Goal: Complete application form

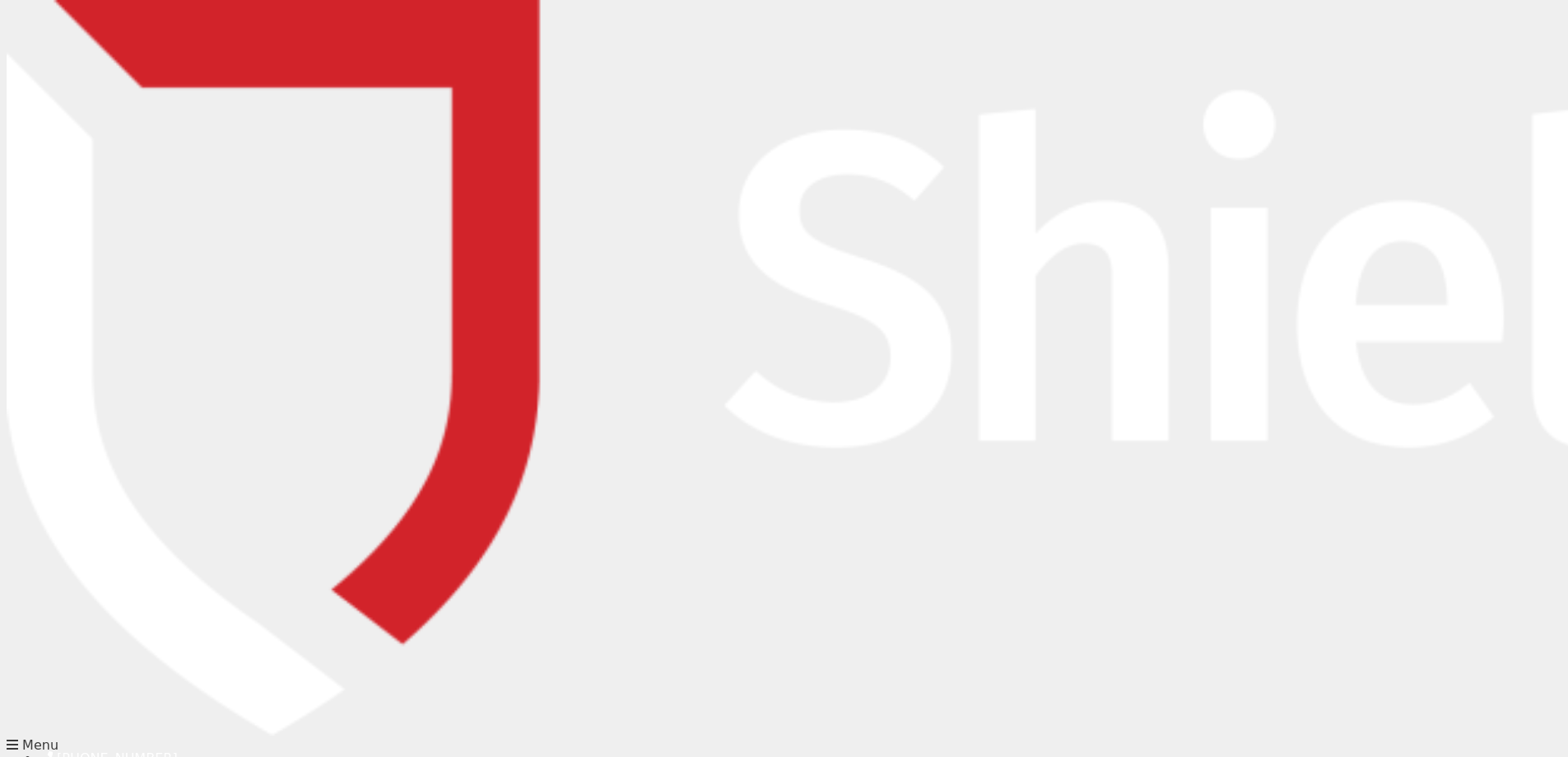
scroll to position [83, 0]
drag, startPoint x: 204, startPoint y: 208, endPoint x: 220, endPoint y: 208, distance: 16.0
type input "[EMAIL_ADDRESS][DOMAIN_NAME]"
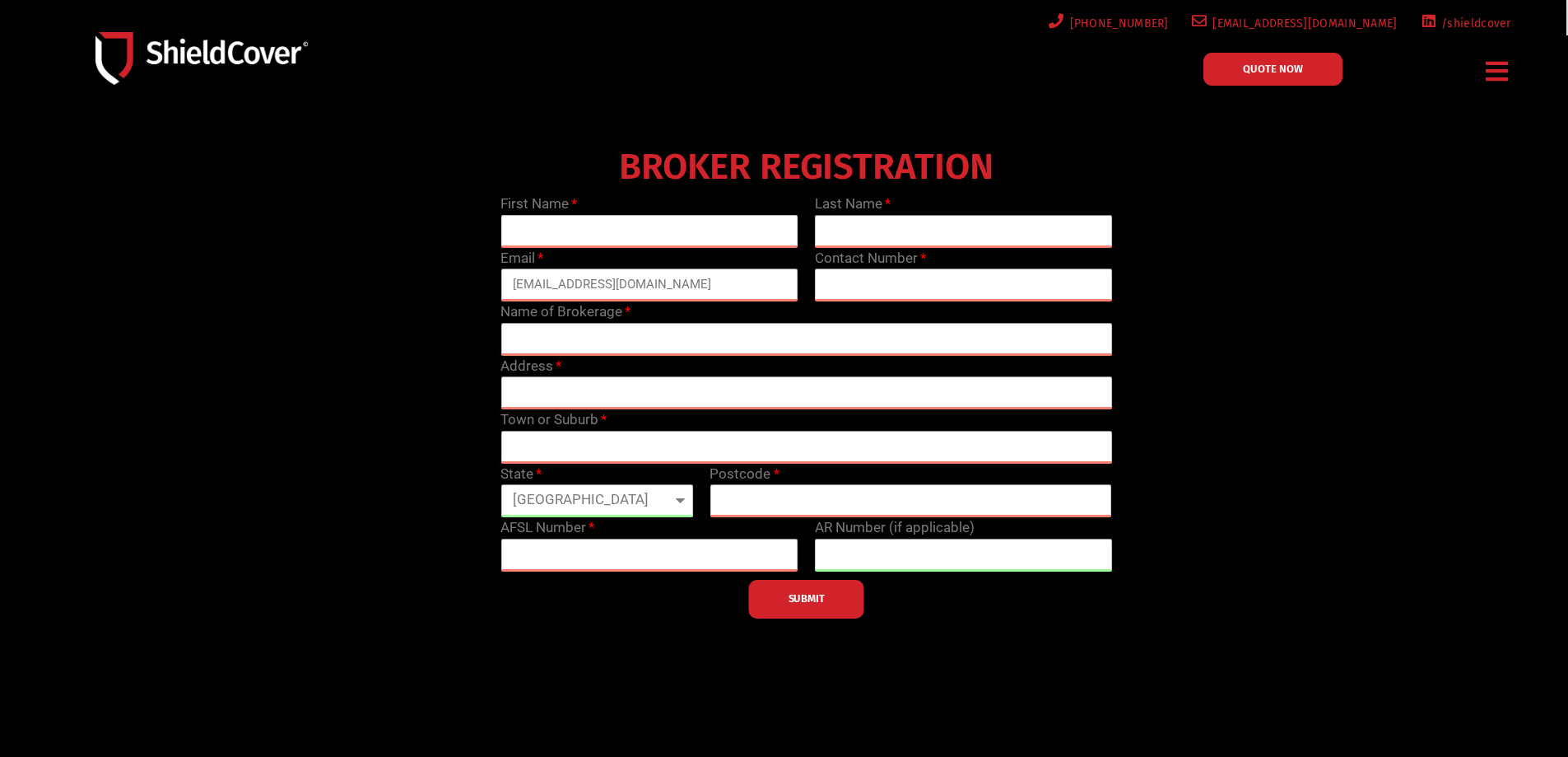
click at [668, 232] on input "text" at bounding box center [649, 232] width 298 height 33
type input "Shannen"
type input "[PERSON_NAME]"
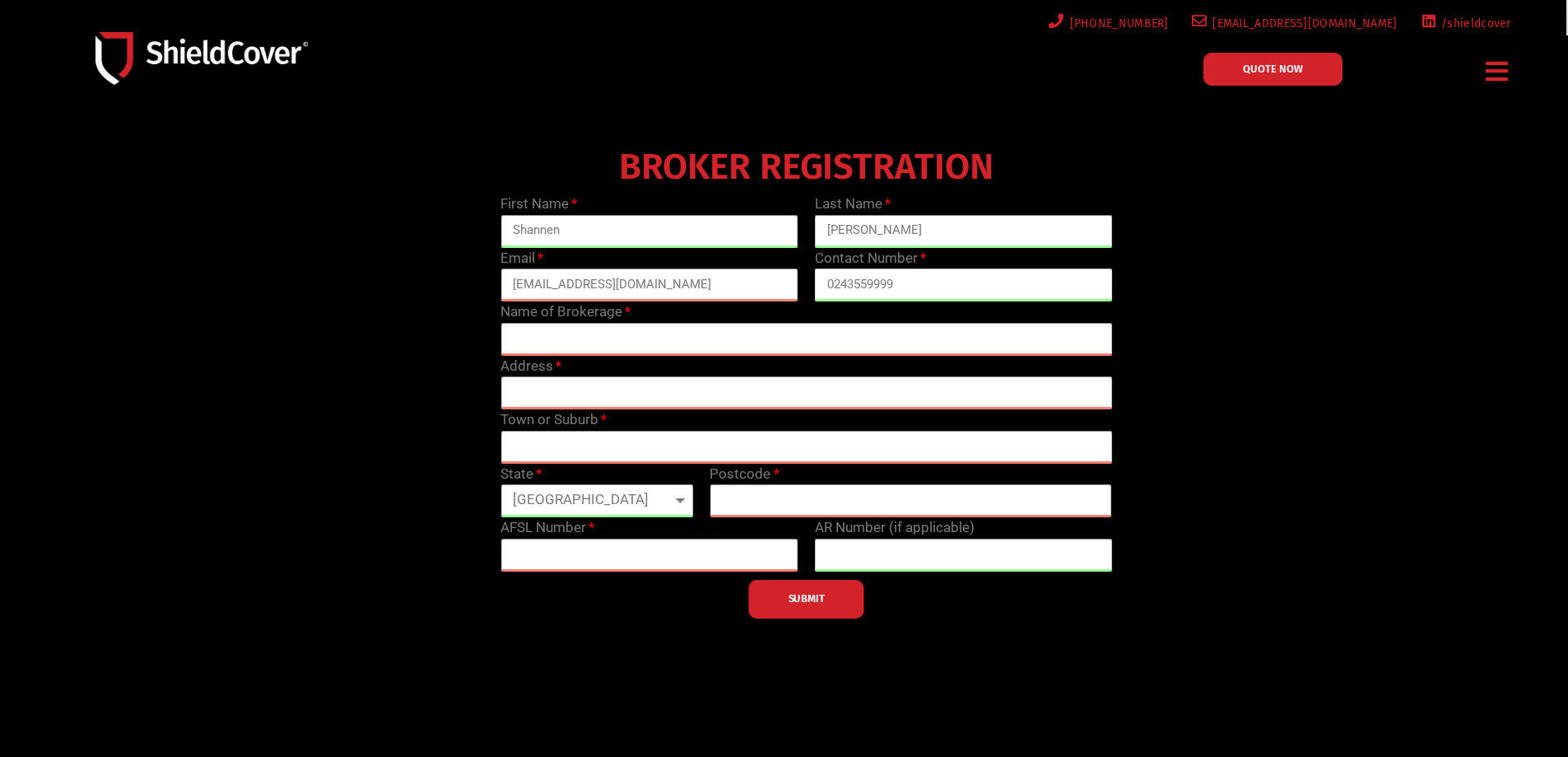
type input "0243559999"
type input "Austbrokers [GEOGRAPHIC_DATA]"
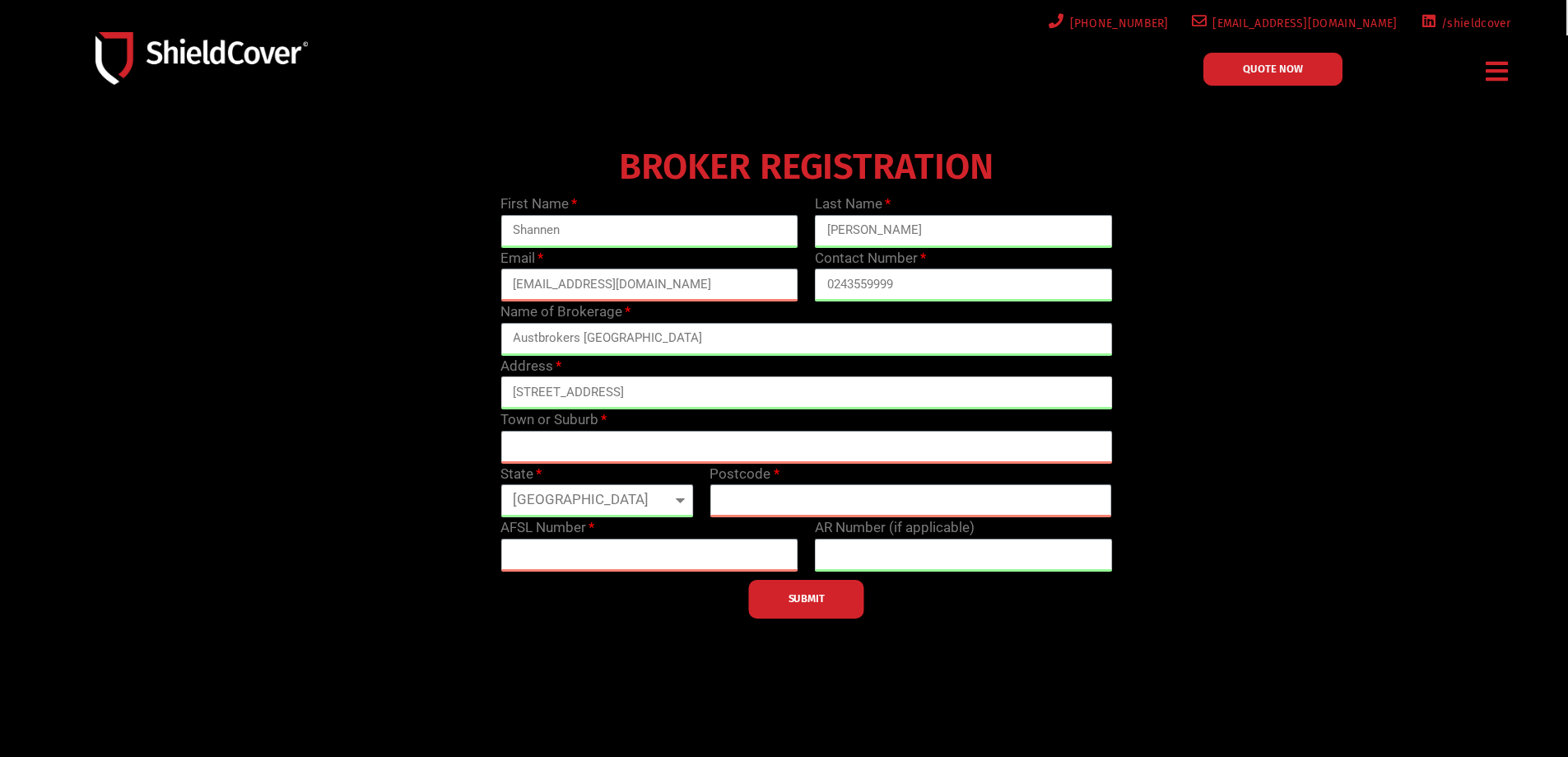
type input "[STREET_ADDRESS]"
type input "Tuggerah"
click at [626, 497] on select "[GEOGRAPHIC_DATA] [GEOGRAPHIC_DATA] [GEOGRAPHIC_DATA] [GEOGRAPHIC_DATA] [GEOGRA…" at bounding box center [596, 501] width 193 height 33
select select "[GEOGRAPHIC_DATA]"
click at [500, 484] on select "[GEOGRAPHIC_DATA] [GEOGRAPHIC_DATA] [GEOGRAPHIC_DATA] [GEOGRAPHIC_DATA] [GEOGRA…" at bounding box center [596, 501] width 193 height 33
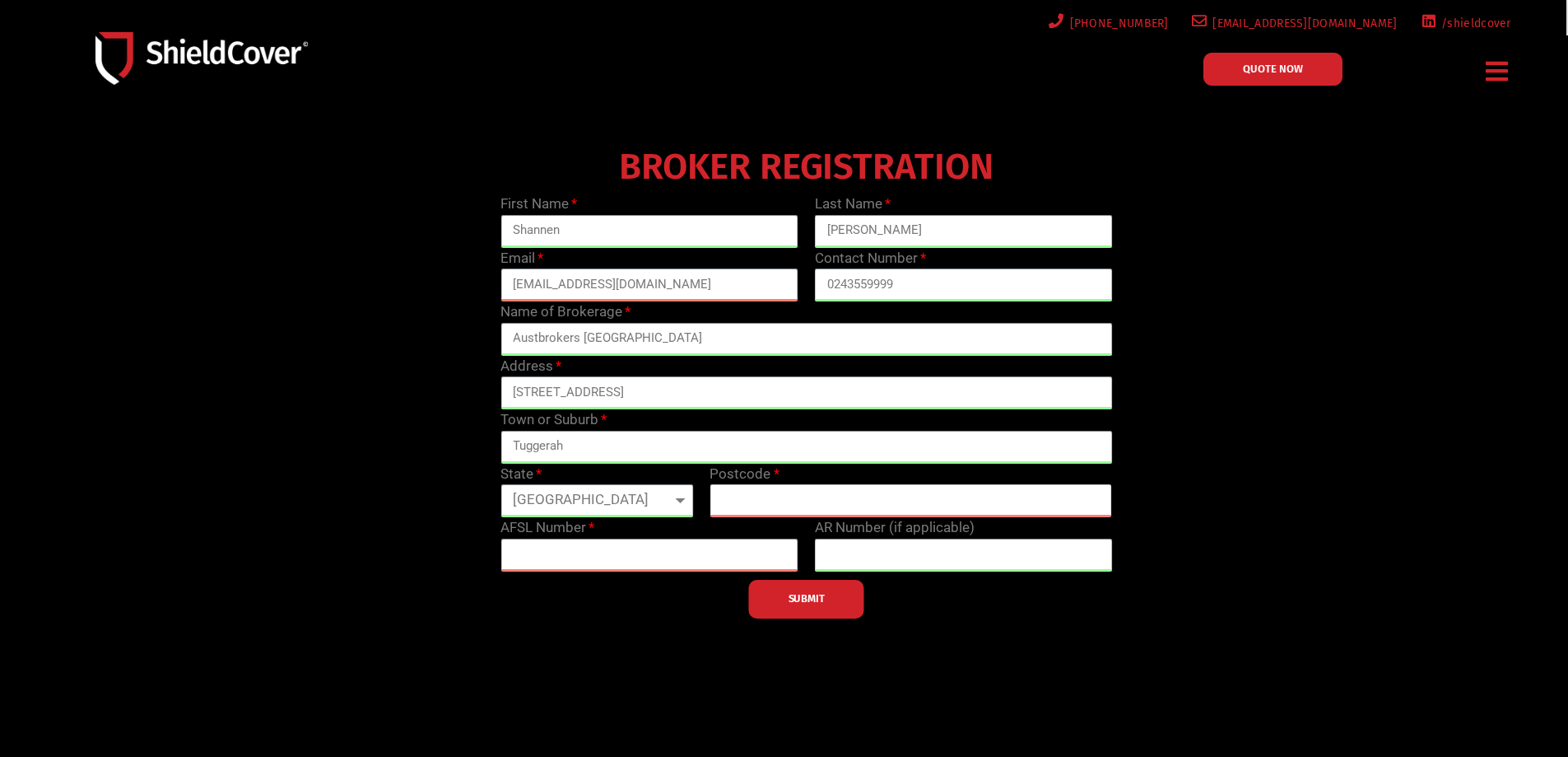
drag, startPoint x: 754, startPoint y: 504, endPoint x: 833, endPoint y: 501, distance: 79.1
click at [758, 504] on input "text" at bounding box center [910, 501] width 402 height 33
type input "2259"
drag, startPoint x: 544, startPoint y: 615, endPoint x: 539, endPoint y: 603, distance: 13.0
click at [543, 611] on div "SUBMIT" at bounding box center [807, 595] width 628 height 47
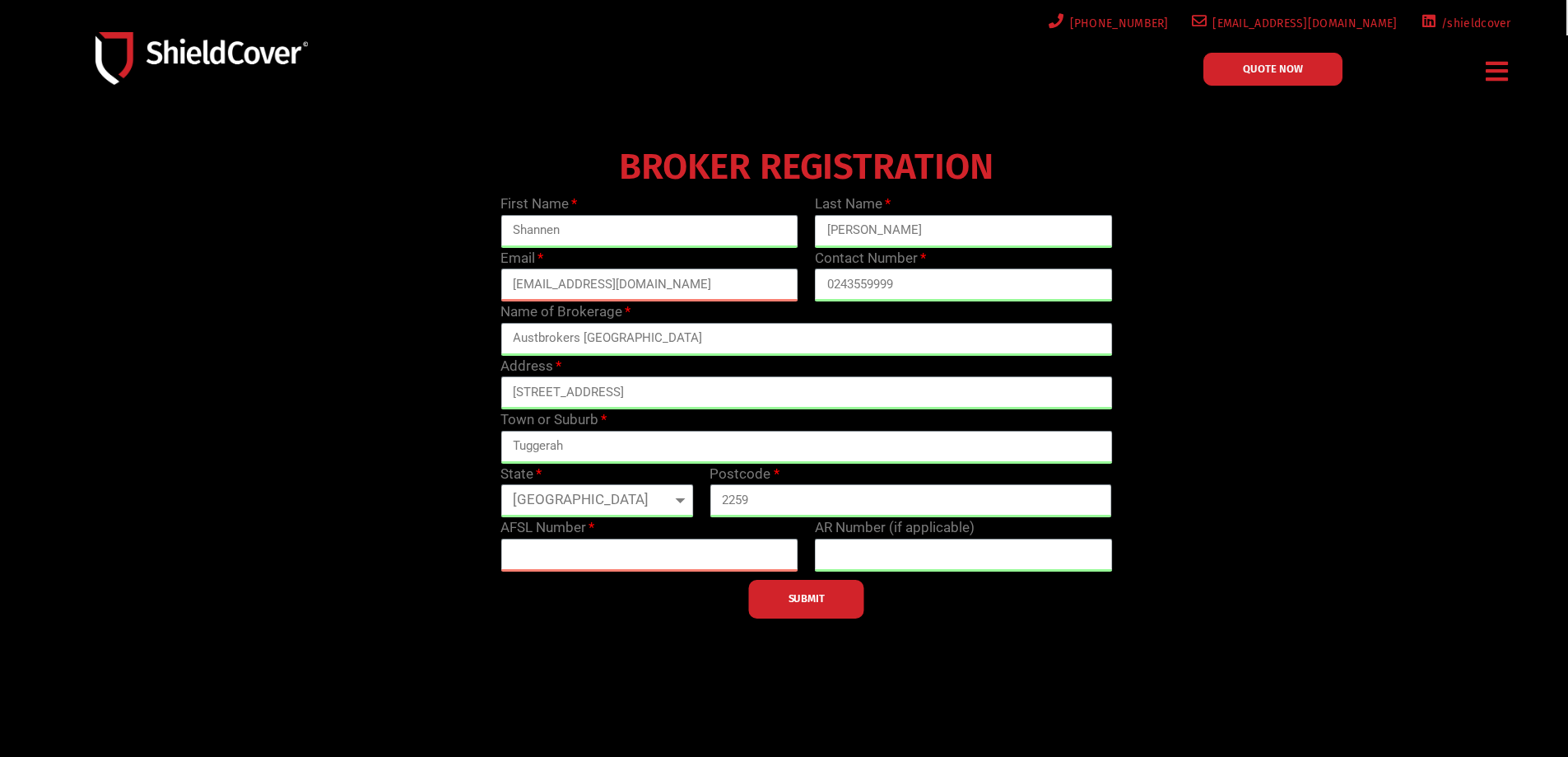
click at [523, 574] on div "SUBMIT" at bounding box center [807, 595] width 628 height 47
click at [537, 550] on input "text" at bounding box center [649, 555] width 298 height 33
click at [587, 560] on input "text" at bounding box center [649, 555] width 298 height 33
click at [657, 544] on input "text" at bounding box center [649, 555] width 298 height 33
type input "244618"
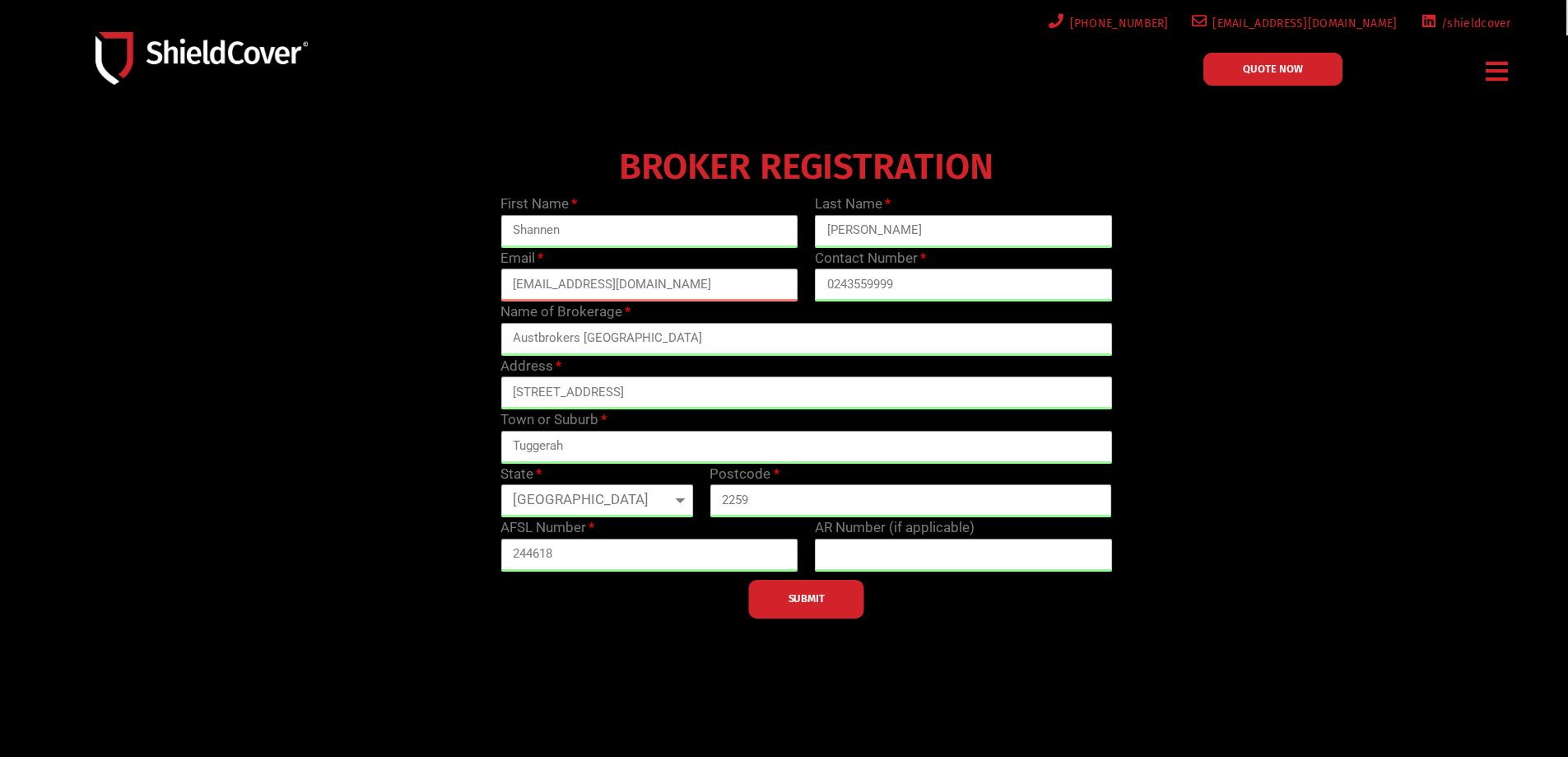
click at [803, 598] on span "SUBMIT" at bounding box center [807, 598] width 36 height 3
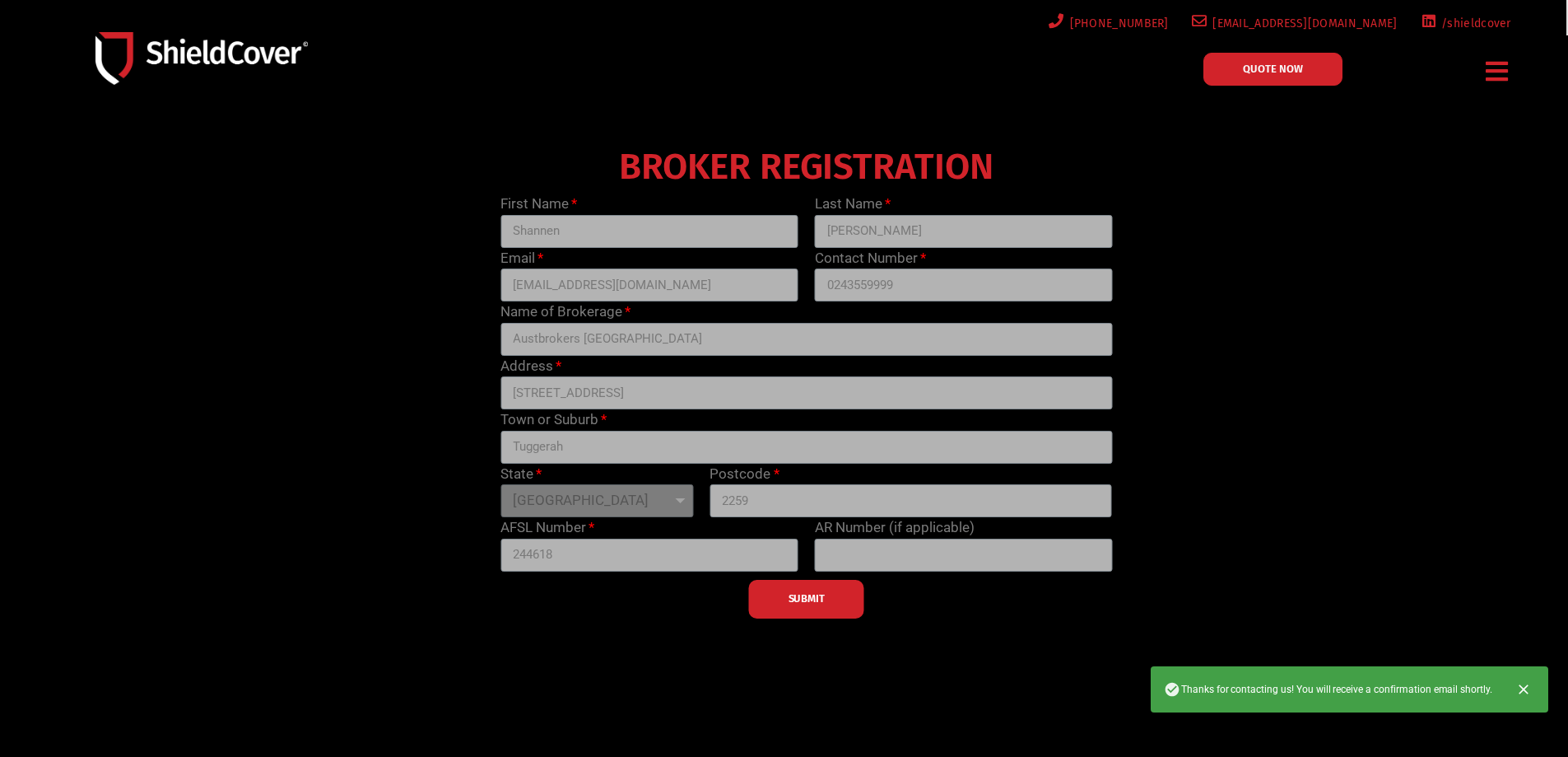
click at [257, 89] on div at bounding box center [275, 59] width 510 height 81
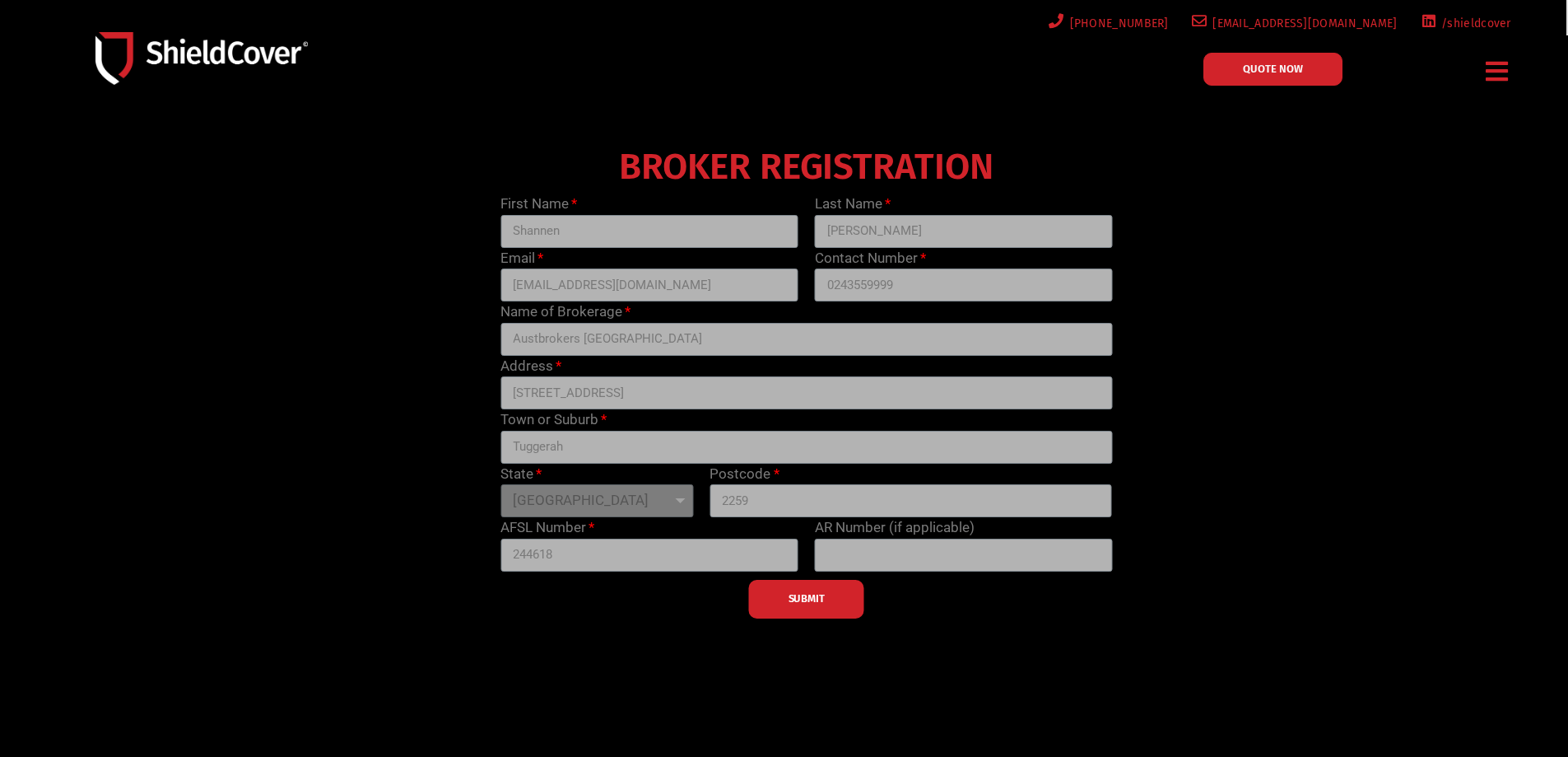
click at [1294, 69] on span "QUOTE NOW" at bounding box center [1272, 68] width 60 height 11
